Goal: Check status: Check status

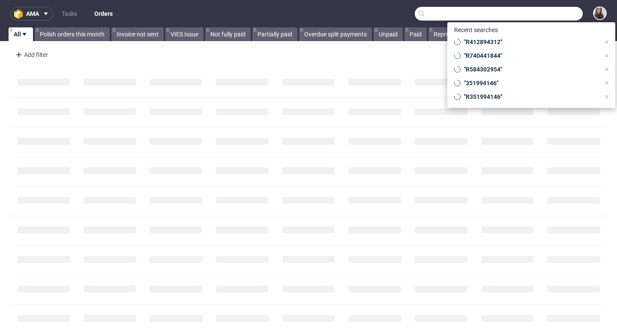
click at [537, 9] on input "text" at bounding box center [499, 14] width 168 height 14
paste input "R322236274"
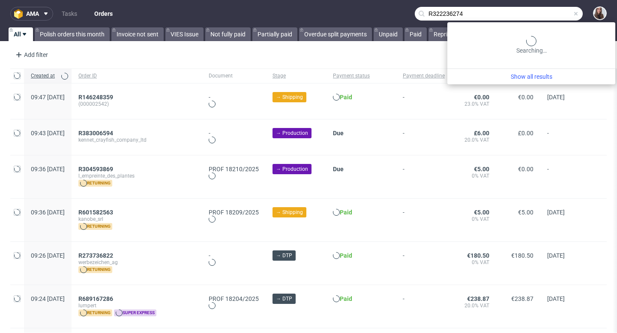
type input "R322236274"
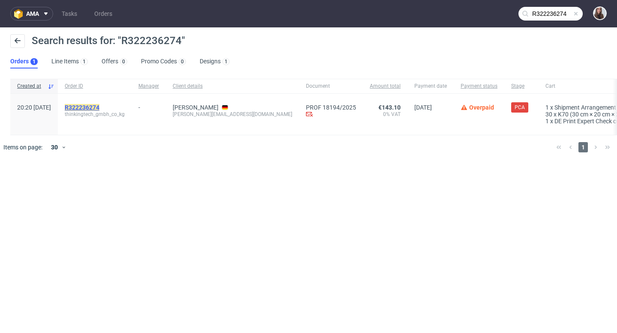
click at [99, 105] on mark "R322236274" at bounding box center [82, 107] width 35 height 7
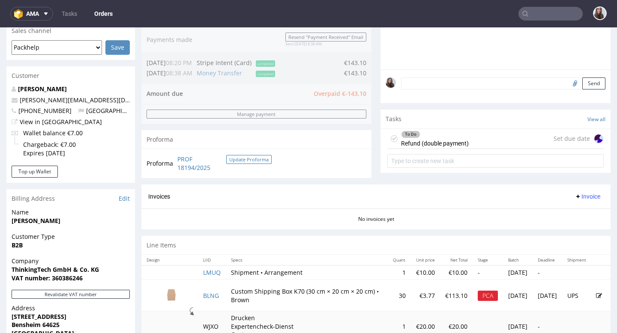
scroll to position [227, 0]
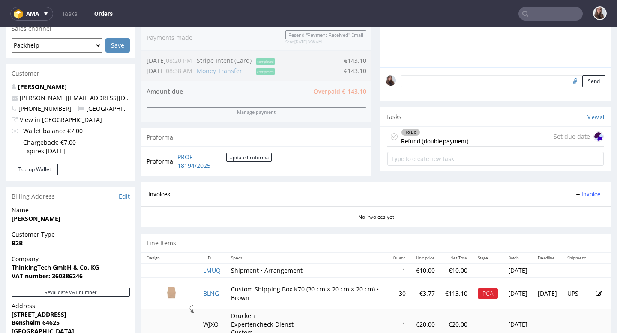
click at [493, 142] on div "To Do Refund (double payment) Set due date" at bounding box center [495, 137] width 216 height 20
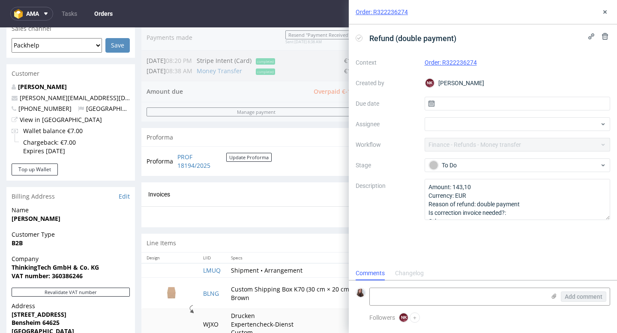
scroll to position [7, 0]
click at [604, 12] on use at bounding box center [604, 11] width 3 height 3
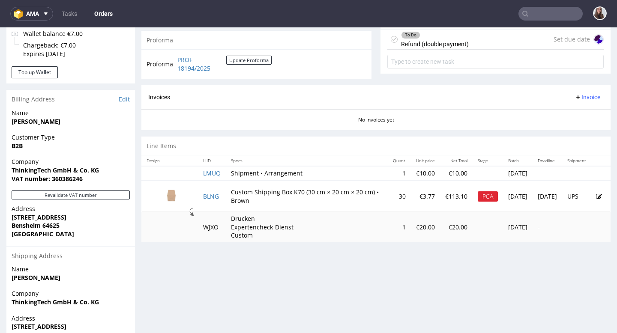
scroll to position [333, 0]
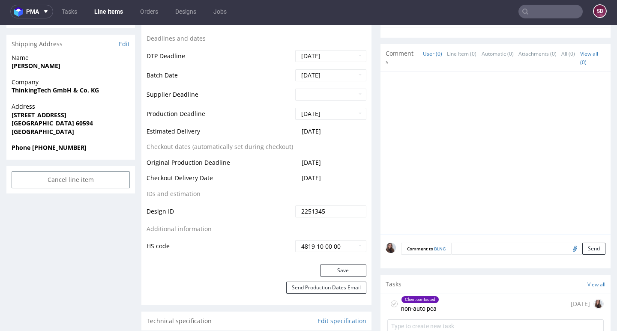
scroll to position [414, 0]
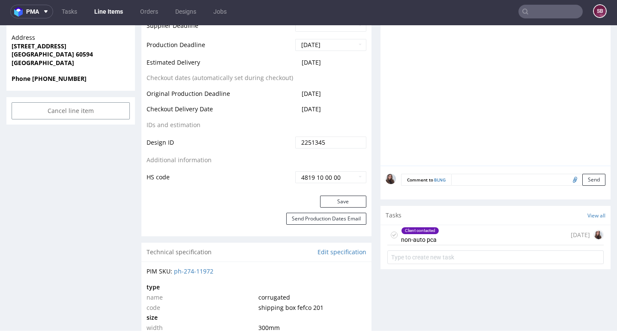
click at [439, 245] on div "Client contacted non-auto pca 1 day ago" at bounding box center [495, 235] width 216 height 20
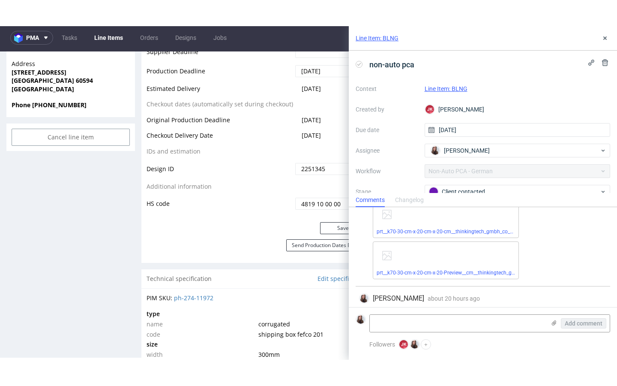
scroll to position [75, 0]
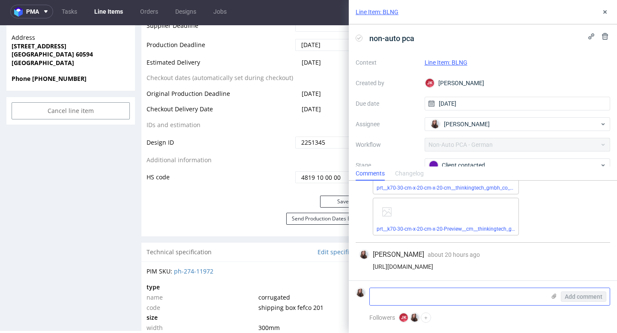
click at [411, 298] on textarea at bounding box center [458, 296] width 176 height 17
paste textarea "R322236274"
type textarea "R322236274"
drag, startPoint x: 421, startPoint y: 297, endPoint x: 357, endPoint y: 297, distance: 63.4
click at [357, 297] on div "R322236274 Add comment" at bounding box center [483, 297] width 254 height 18
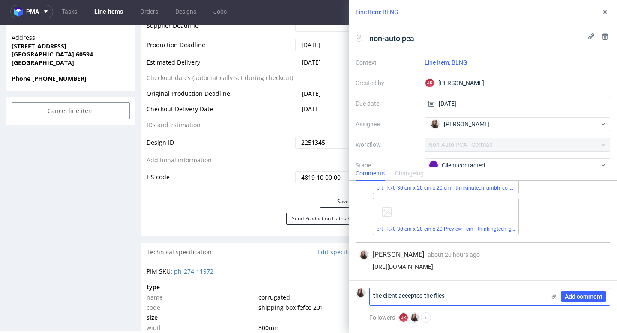
scroll to position [0, 0]
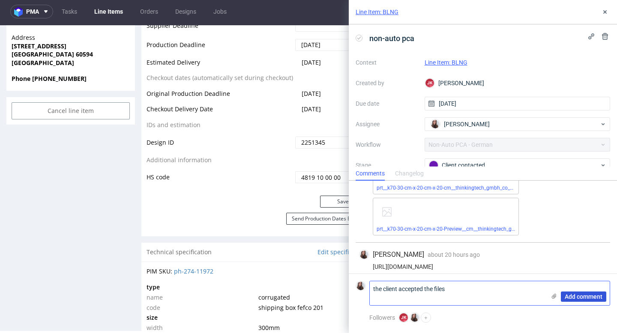
type textarea "the client accepted the files"
click at [592, 300] on span "Add comment" at bounding box center [584, 297] width 38 height 6
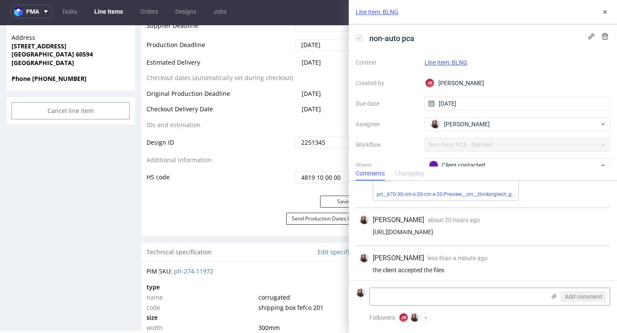
scroll to position [114, 0]
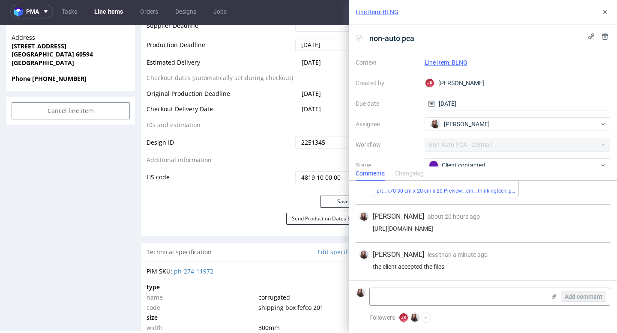
click at [455, 64] on link "Line Item: BLNG" at bounding box center [446, 62] width 43 height 7
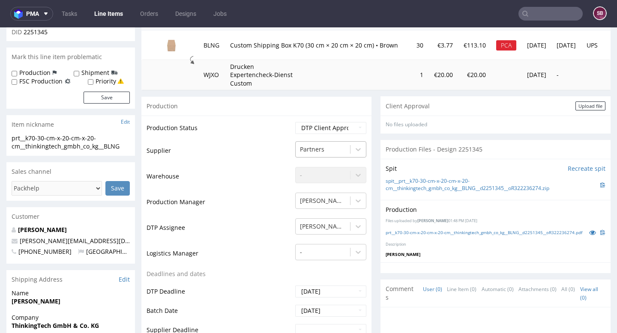
scroll to position [111, 0]
click at [337, 123] on select "Waiting for Artwork Waiting for Diecut Waiting for Mockup Waiting for DTP Waiti…" at bounding box center [330, 129] width 71 height 12
select select "back_for_dtp"
click at [295, 123] on select "Waiting for Artwork Waiting for Diecut Waiting for Mockup Waiting for DTP Waiti…" at bounding box center [330, 129] width 71 height 12
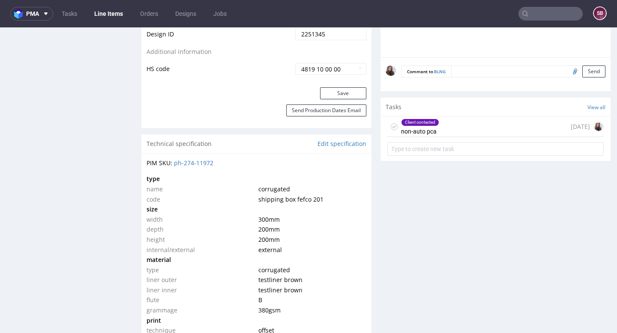
scroll to position [533, 0]
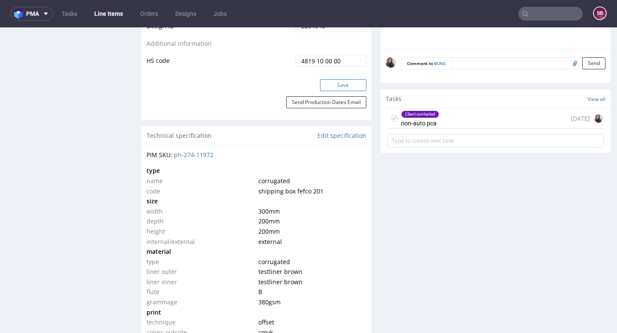
click at [333, 84] on button "Save" at bounding box center [343, 85] width 46 height 12
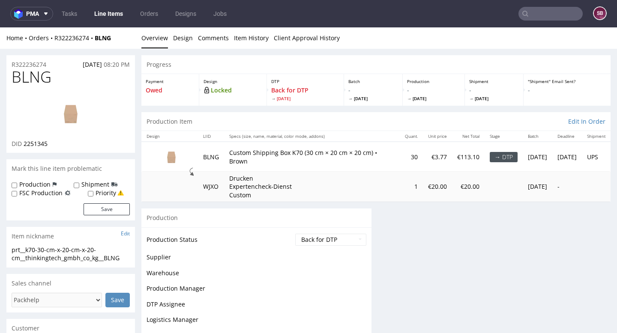
scroll to position [0, 0]
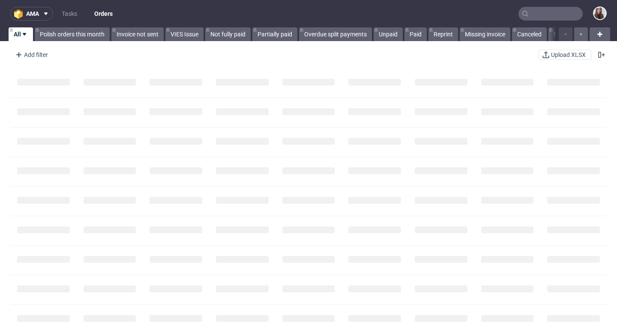
click at [543, 13] on input "text" at bounding box center [550, 14] width 64 height 14
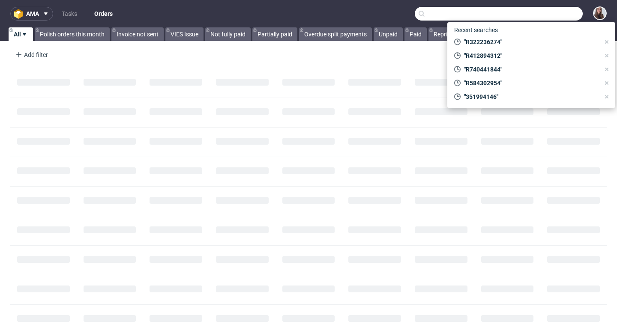
paste input "R230834815"
type input "R230834815"
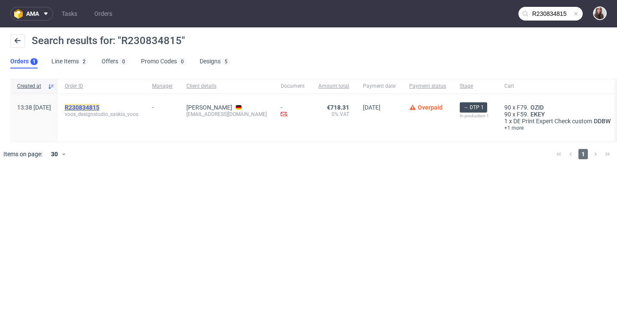
click at [99, 105] on mark "R230834815" at bounding box center [82, 107] width 35 height 7
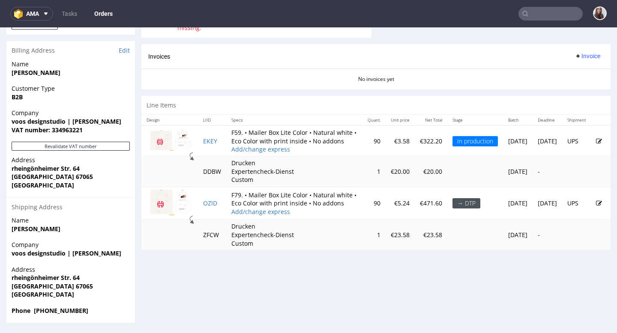
scroll to position [2, 0]
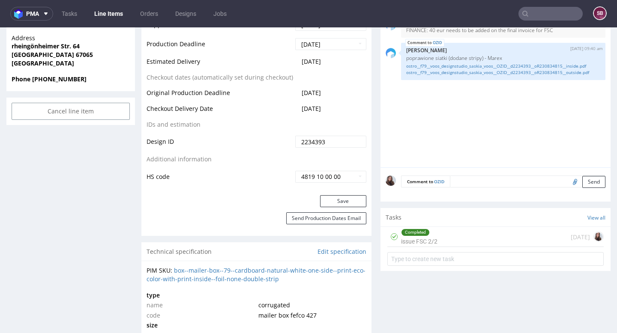
scroll to position [419, 0]
click at [434, 246] on div "Completed issue FSC 2/2" at bounding box center [419, 236] width 36 height 20
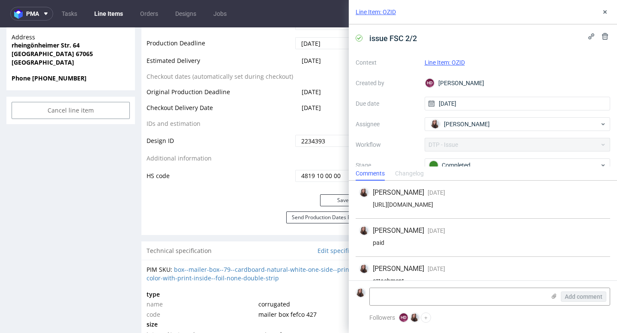
scroll to position [59, 0]
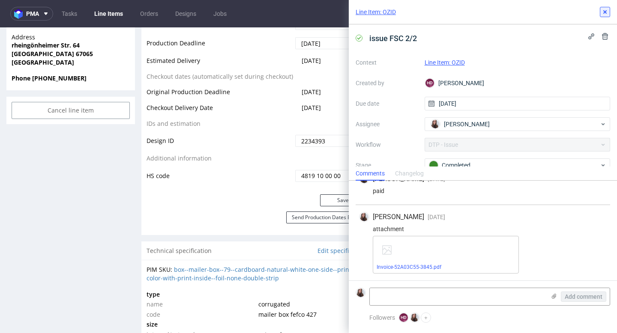
click at [606, 13] on icon at bounding box center [605, 12] width 7 height 7
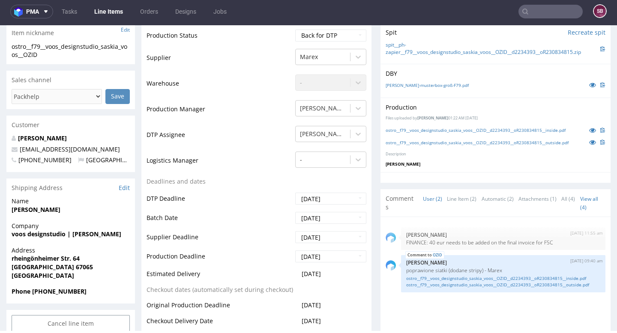
scroll to position [308, 0]
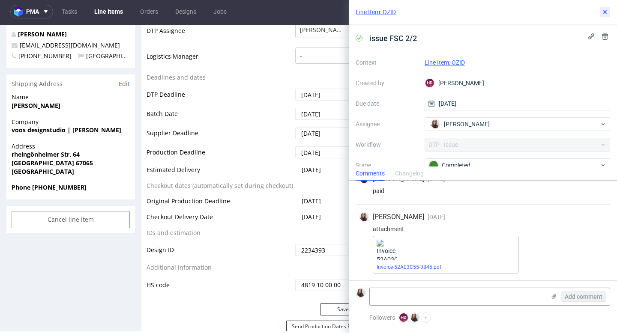
scroll to position [59, 0]
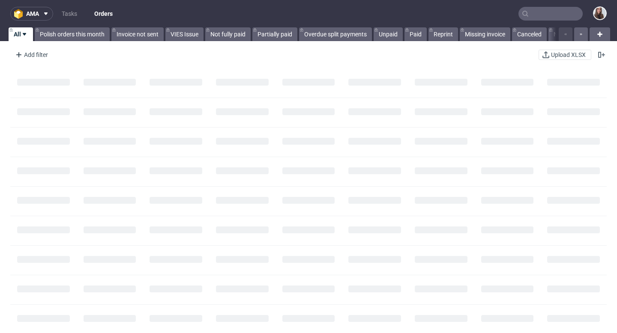
click at [548, 17] on input "text" at bounding box center [550, 14] width 64 height 14
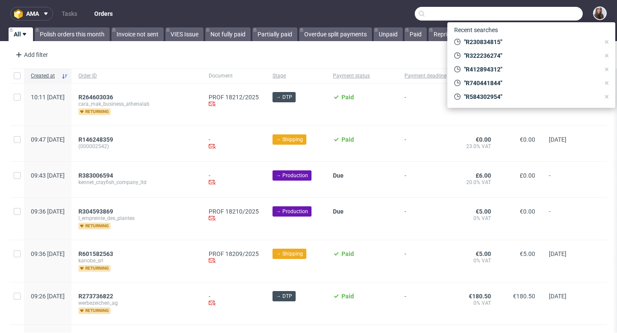
paste input "R230834815"
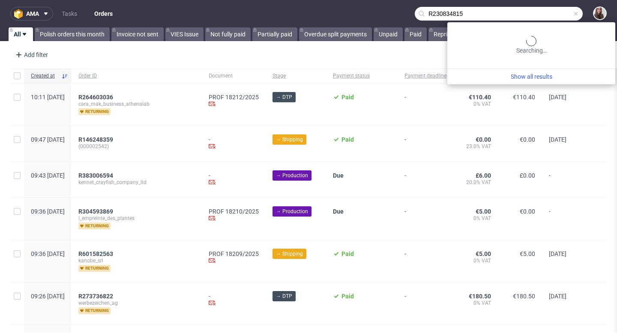
type input "R230834815"
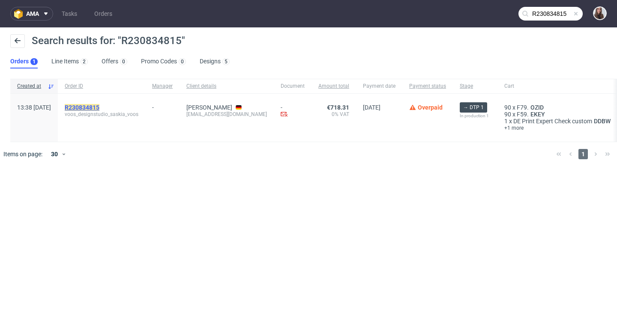
click at [99, 106] on mark "R230834815" at bounding box center [82, 107] width 35 height 7
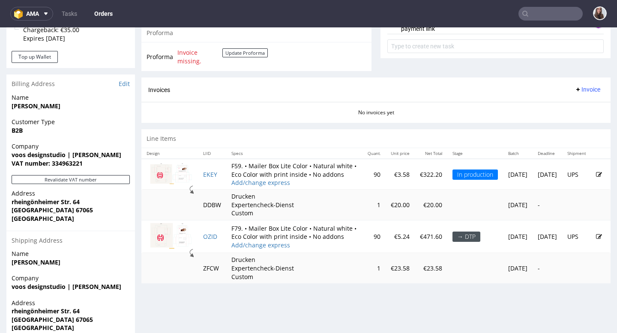
scroll to position [373, 0]
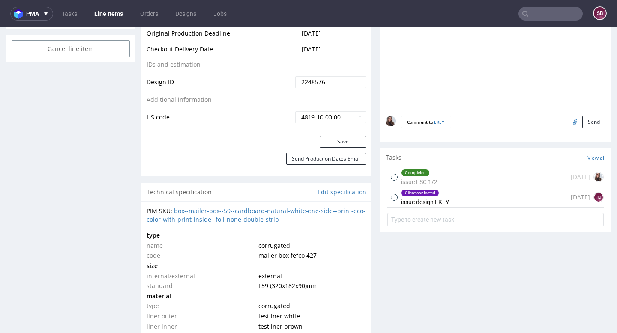
scroll to position [474, 0]
click at [453, 207] on div "Client contacted issue design EKEY 1 day ago HD" at bounding box center [495, 197] width 216 height 20
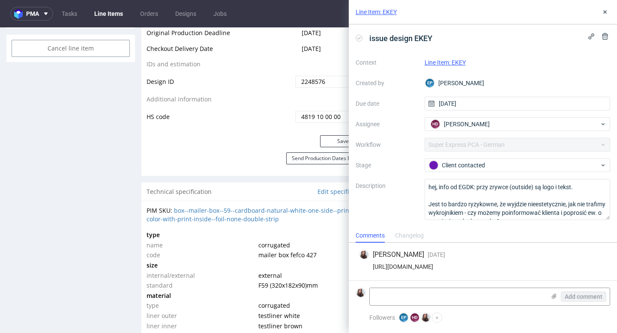
scroll to position [9, 0]
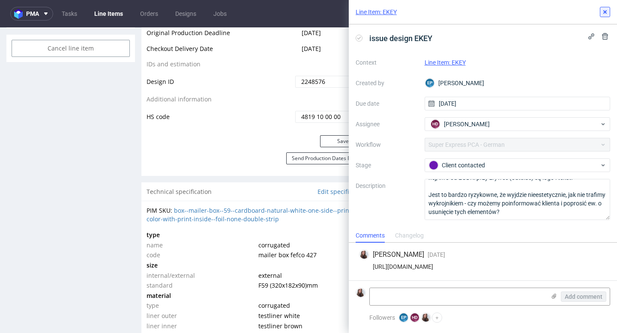
click at [606, 12] on icon at bounding box center [605, 12] width 7 height 7
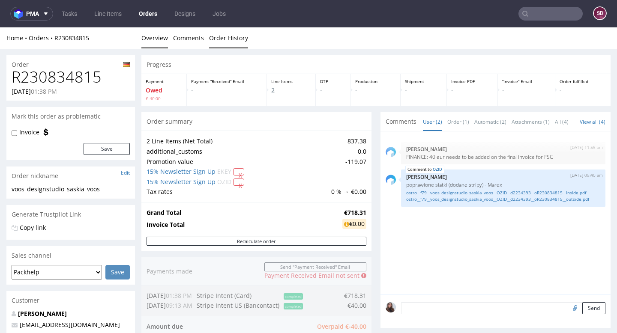
click at [230, 31] on link "Order History" at bounding box center [228, 37] width 39 height 21
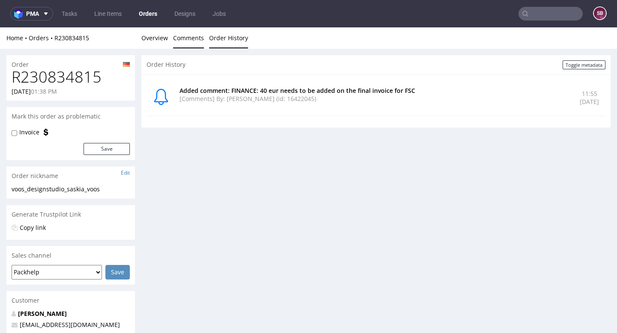
click at [187, 40] on link "Comments" at bounding box center [188, 37] width 31 height 21
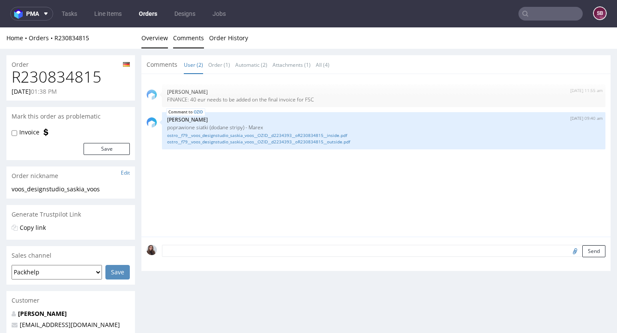
click at [156, 40] on link "Overview" at bounding box center [154, 37] width 27 height 21
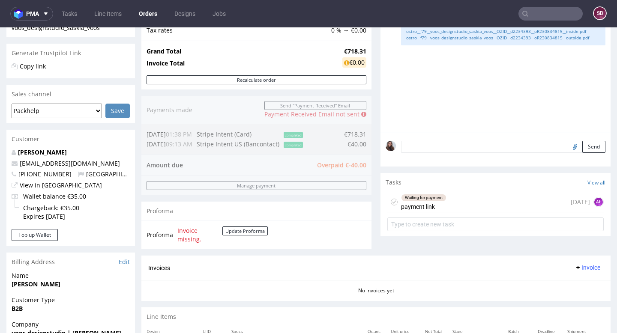
scroll to position [210, 0]
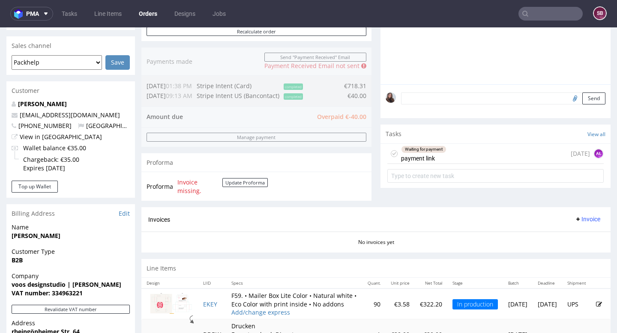
click at [437, 164] on div "Waiting for payment payment link" at bounding box center [423, 154] width 45 height 20
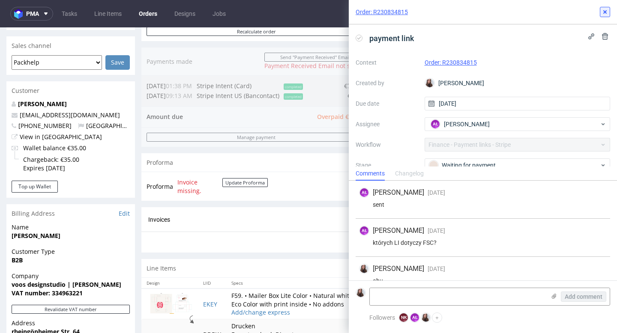
click at [602, 13] on icon at bounding box center [605, 12] width 7 height 7
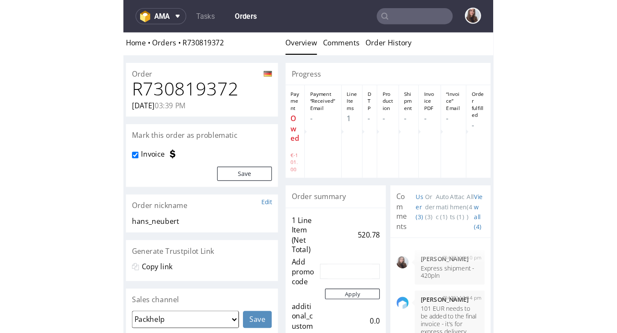
scroll to position [108, 0]
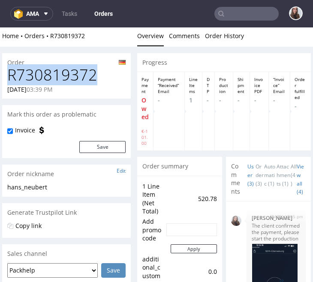
drag, startPoint x: 96, startPoint y: 75, endPoint x: 7, endPoint y: 69, distance: 88.4
click at [7, 69] on h1 "R730819372" at bounding box center [66, 74] width 118 height 17
copy h1 "R730819372"
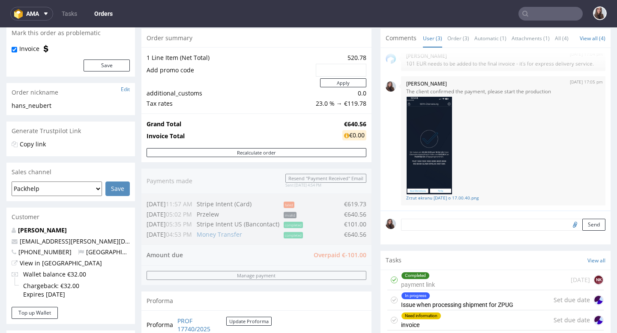
scroll to position [0, 0]
